Goal: Communication & Community: Share content

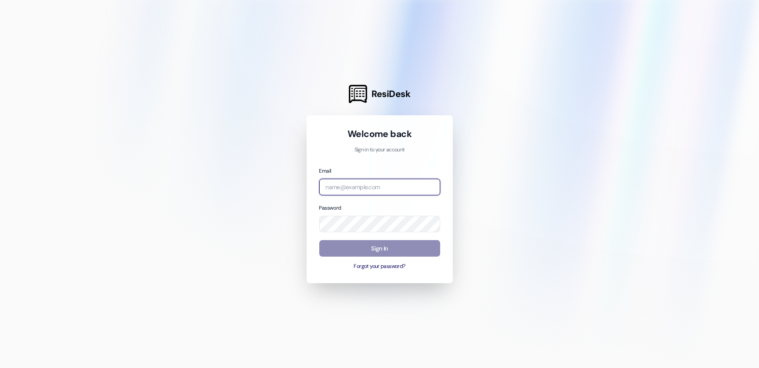
type input "[PERSON_NAME][EMAIL_ADDRESS][PERSON_NAME][DOMAIN_NAME]"
click at [390, 249] on button "Sign In" at bounding box center [379, 248] width 121 height 17
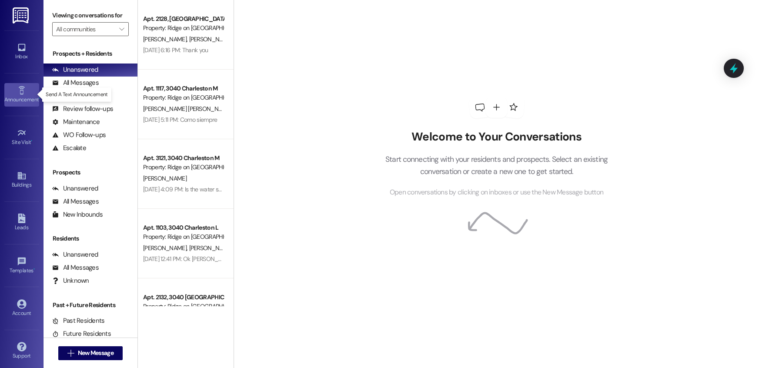
click at [26, 92] on link "Announcement •" at bounding box center [21, 94] width 35 height 23
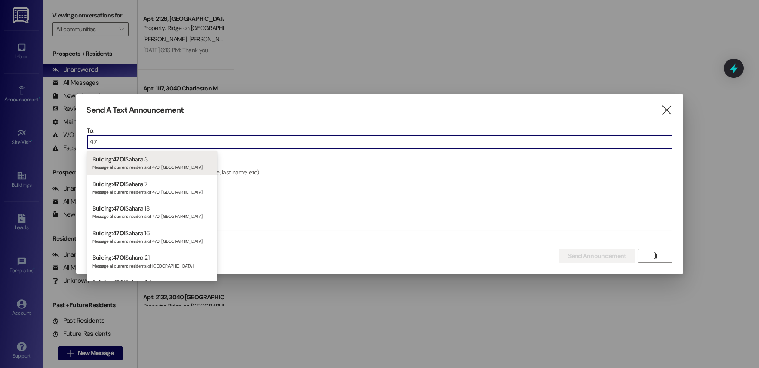
type input "4"
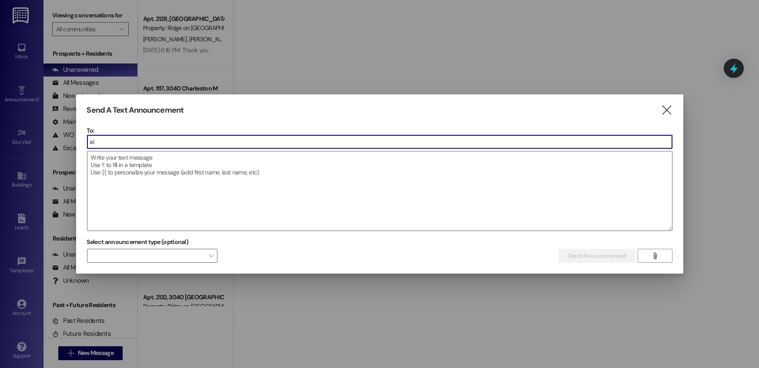
type input "a"
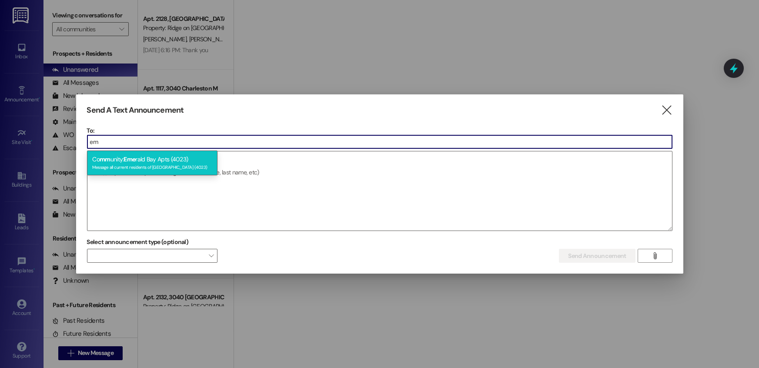
type input "em"
click at [155, 165] on div "Message all current residents of [GEOGRAPHIC_DATA] (4023)" at bounding box center [152, 166] width 120 height 7
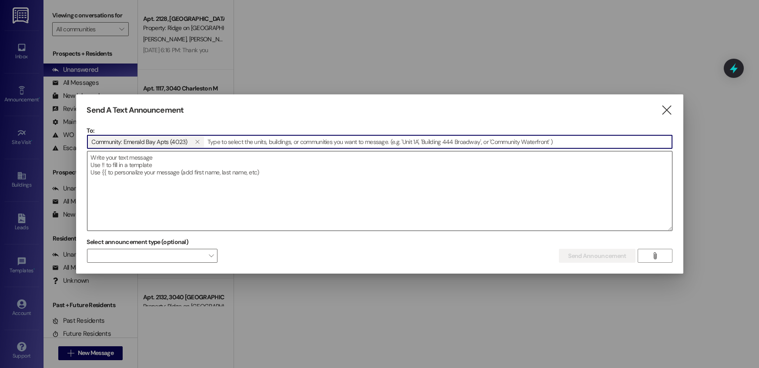
click at [158, 173] on textarea at bounding box center [379, 190] width 584 height 79
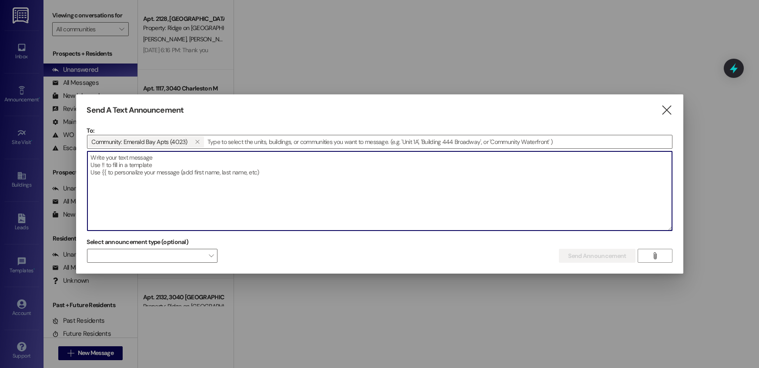
paste textarea "Dear Residents, This morning, the [GEOGRAPHIC_DATA] will be shutting off the wa…"
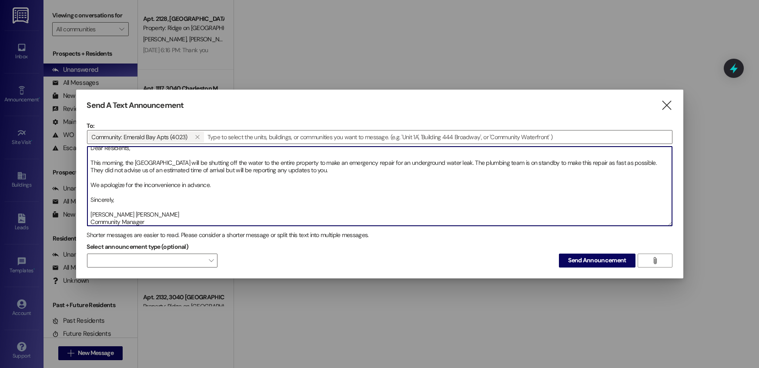
scroll to position [13, 0]
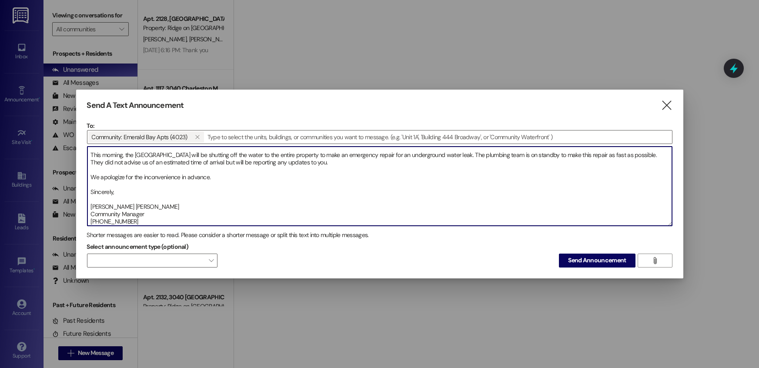
click at [97, 224] on textarea "Dear Residents, This morning, the [GEOGRAPHIC_DATA] will be shutting off the wa…" at bounding box center [379, 186] width 584 height 79
click at [149, 223] on textarea "Dear Residents, This morning, the [GEOGRAPHIC_DATA] will be shutting off the wa…" at bounding box center [379, 186] width 584 height 79
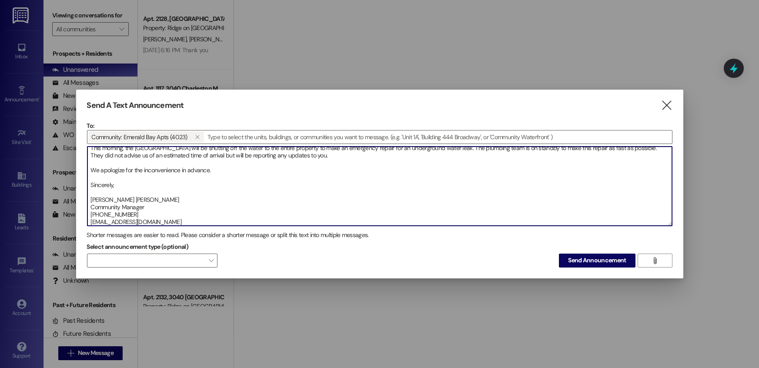
drag, startPoint x: 118, startPoint y: 220, endPoint x: 170, endPoint y: 236, distance: 53.9
click at [119, 220] on textarea "Dear Residents, This morning, the [GEOGRAPHIC_DATA] will be shutting off the wa…" at bounding box center [379, 186] width 584 height 79
click at [257, 225] on textarea "Dear Residents, This morning, the [GEOGRAPHIC_DATA] will be shutting off the wa…" at bounding box center [379, 186] width 584 height 79
type textarea "Dear Residents, This morning, the [GEOGRAPHIC_DATA] will be shutting off the wa…"
click at [590, 258] on span "Send Announcement" at bounding box center [597, 260] width 58 height 9
